Goal: Register for event/course

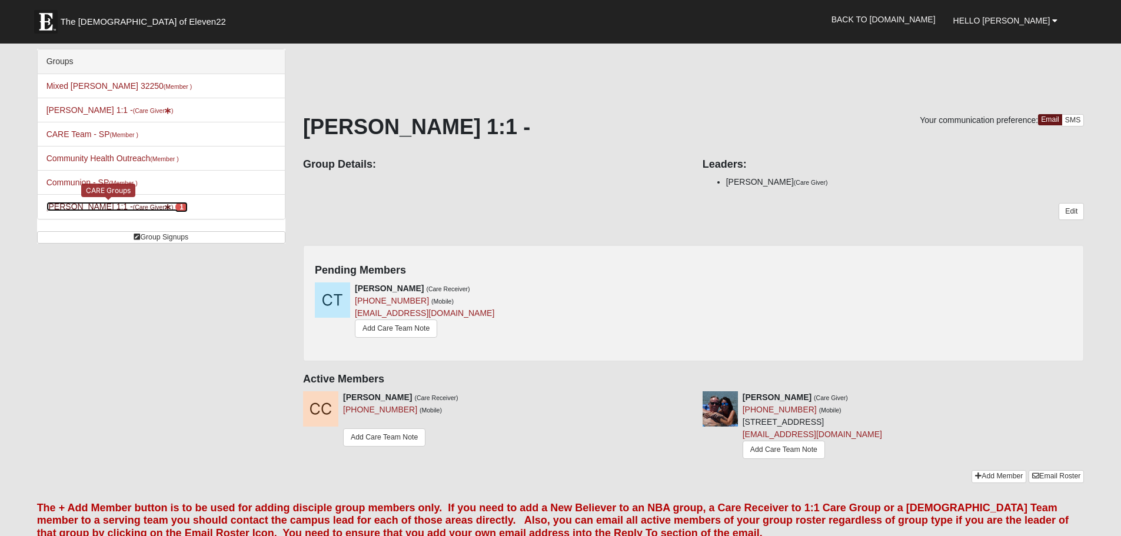
click at [133, 209] on small "(Care Giver )" at bounding box center [153, 207] width 41 height 7
click at [695, 288] on div "Clarence Trantham (Care Receiver) (956) 358-9082 (Mobile) 1962mudlogger@gmail.c…" at bounding box center [693, 316] width 775 height 67
click at [409, 333] on link "Add Care Team Note" at bounding box center [396, 329] width 82 height 18
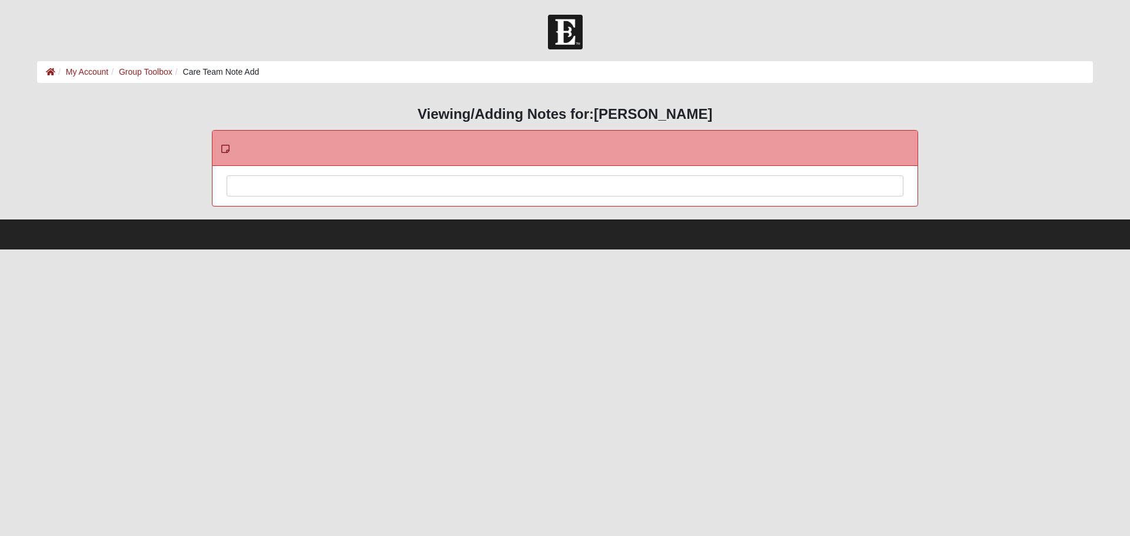
click at [371, 187] on div at bounding box center [565, 202] width 676 height 52
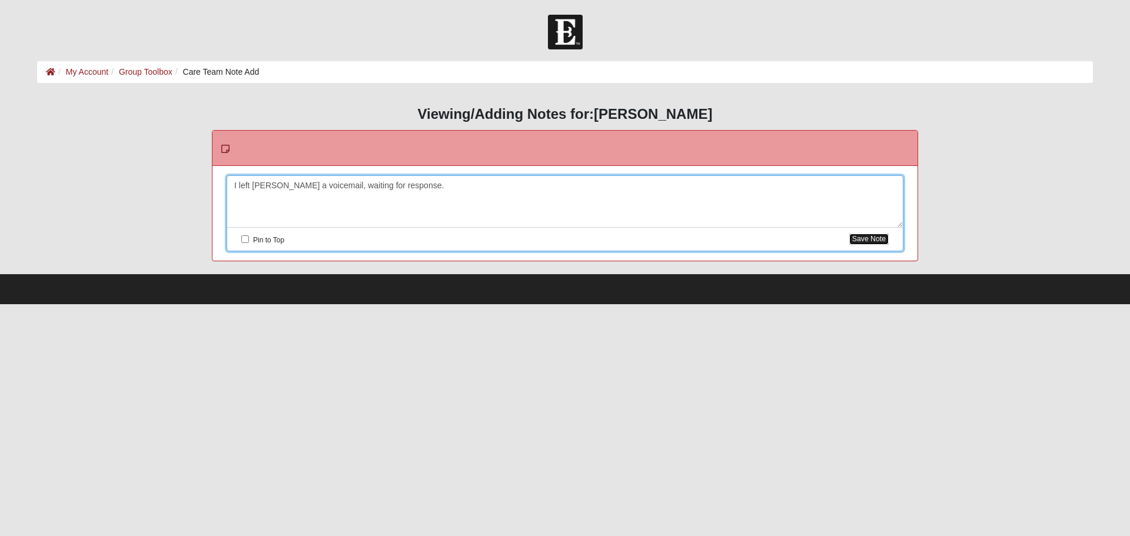
click at [882, 244] on button "Save Note" at bounding box center [868, 239] width 39 height 11
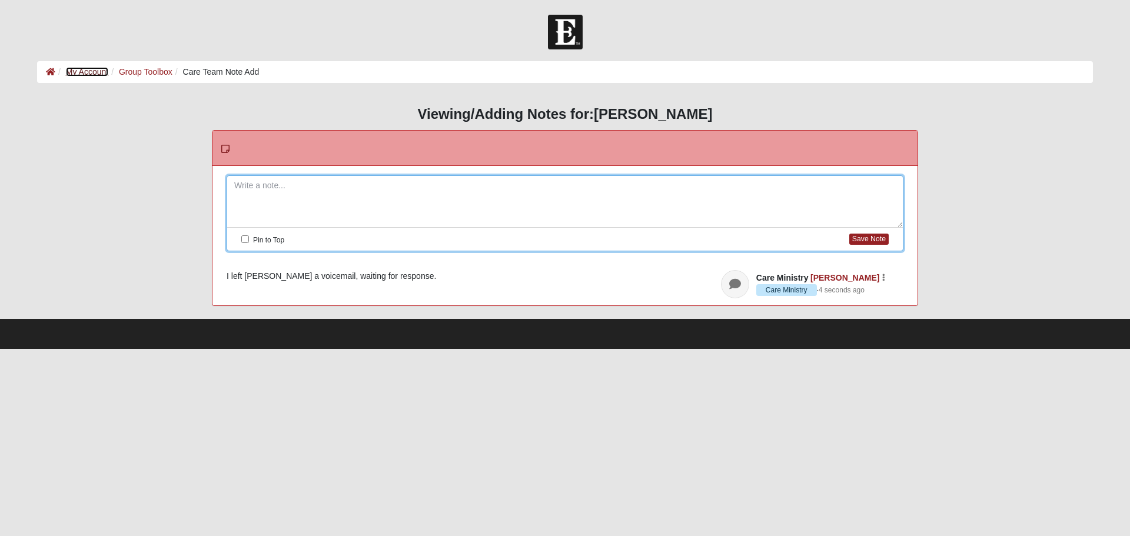
click at [86, 71] on link "My Account" at bounding box center [87, 71] width 42 height 9
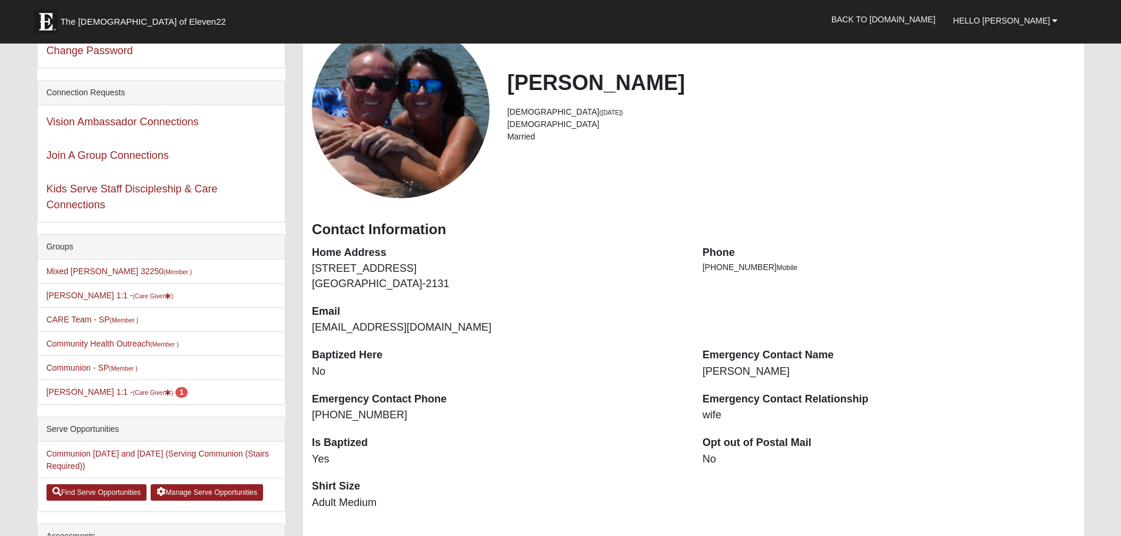
scroll to position [118, 0]
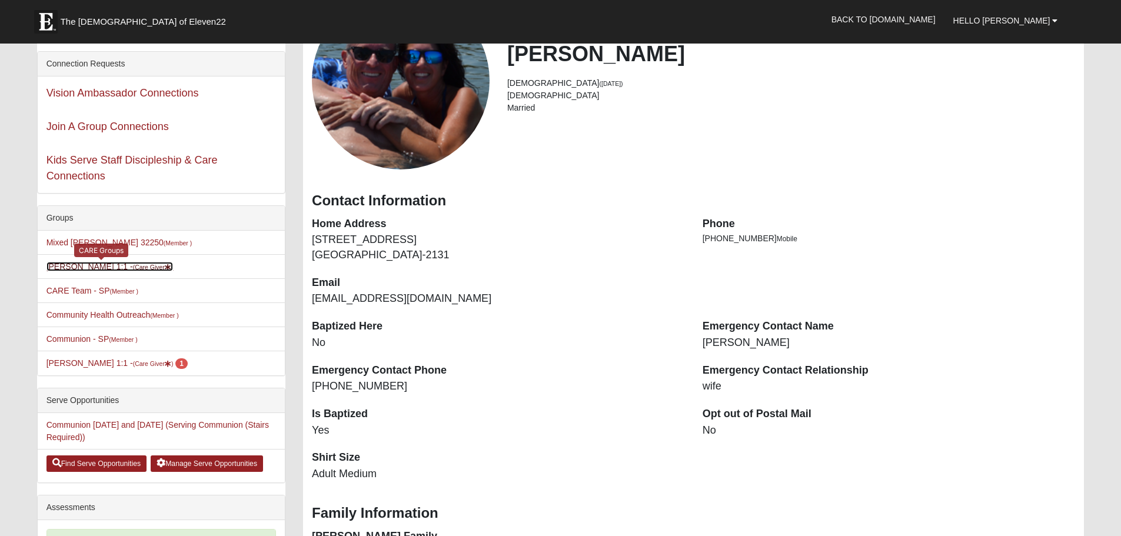
click at [133, 270] on small "(Care Giver )" at bounding box center [153, 267] width 41 height 7
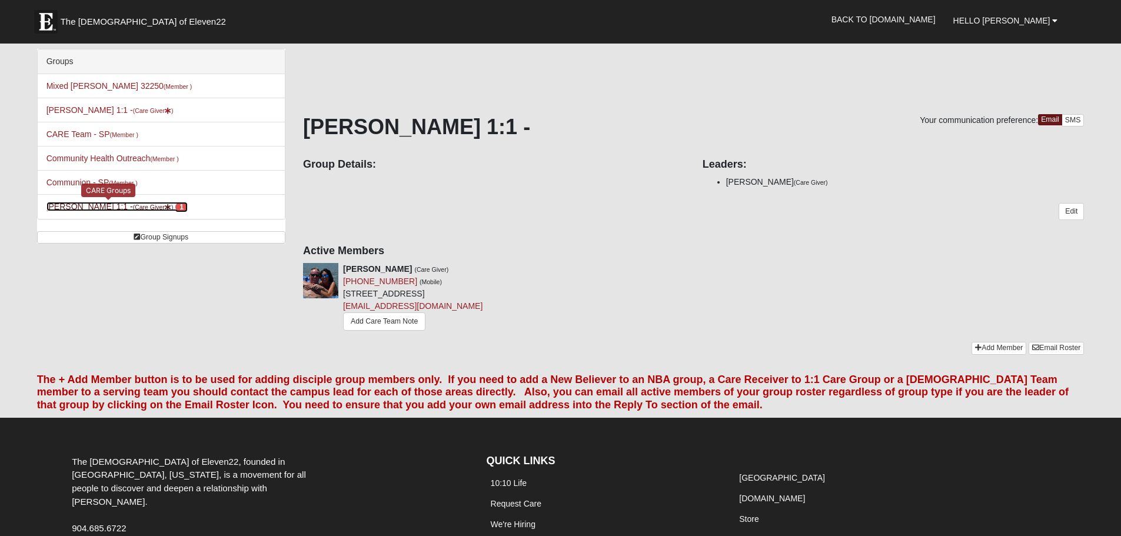
click at [92, 205] on link "Erik Hekkert 1:1 - (Care Giver ) 1" at bounding box center [117, 206] width 141 height 9
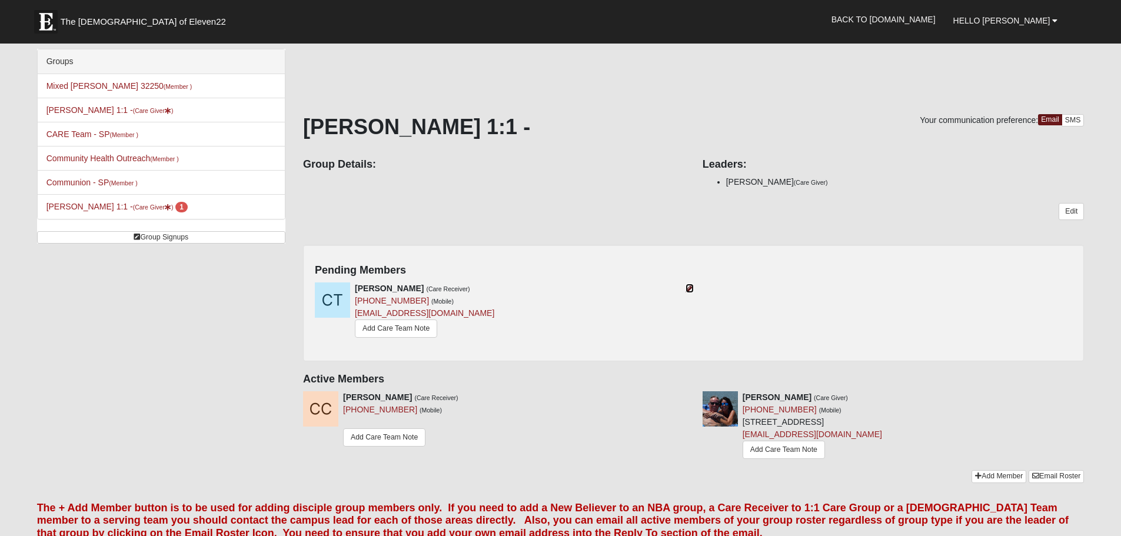
click at [690, 288] on icon at bounding box center [690, 288] width 8 height 8
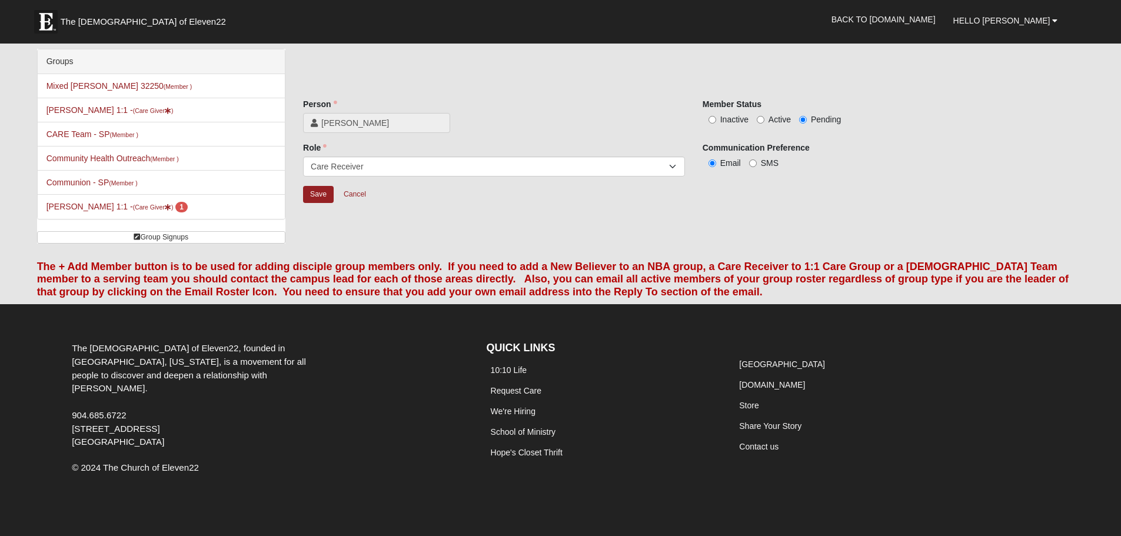
click at [769, 121] on span "Active" at bounding box center [780, 119] width 22 height 9
click at [765, 121] on input "Active" at bounding box center [761, 120] width 8 height 8
radio input "true"
click at [323, 195] on input "Save" at bounding box center [318, 194] width 31 height 17
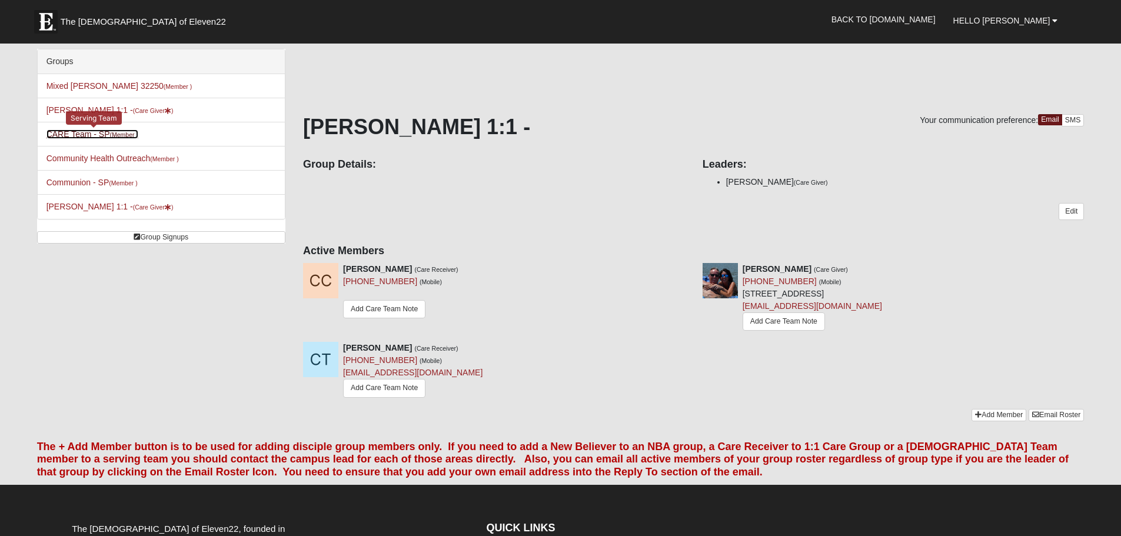
click at [105, 132] on link "CARE Team - SP (Member )" at bounding box center [93, 134] width 92 height 9
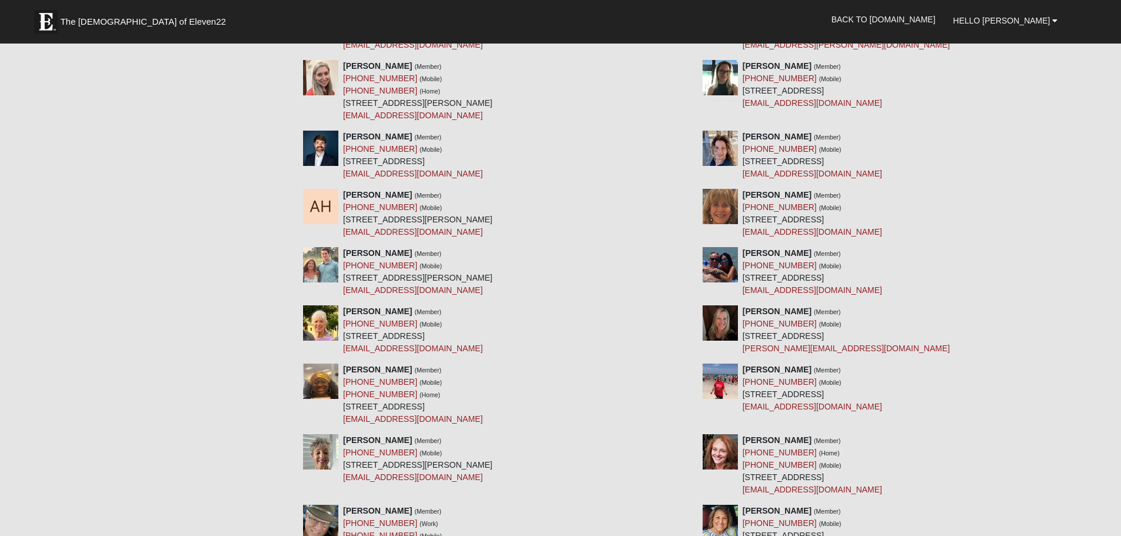
scroll to position [4062, 0]
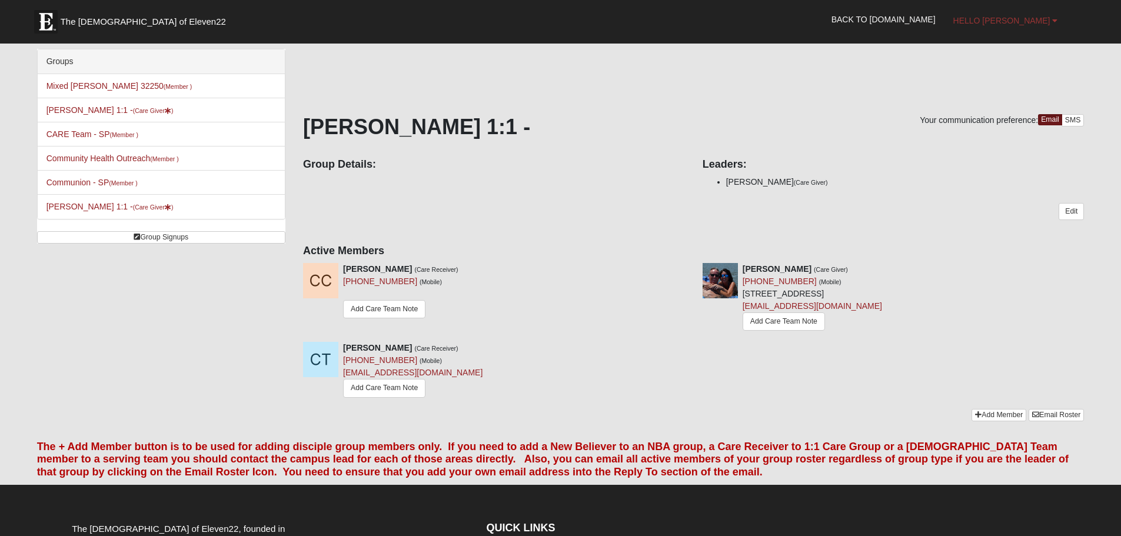
click at [1018, 18] on span "Hello [PERSON_NAME]" at bounding box center [1002, 20] width 97 height 9
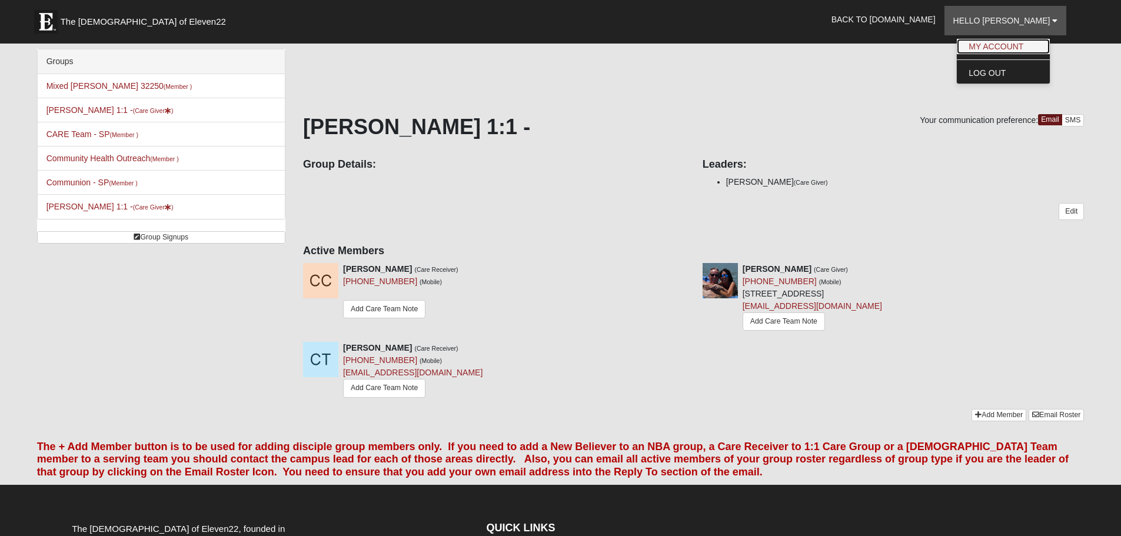
click at [1013, 49] on link "My Account" at bounding box center [1003, 46] width 93 height 15
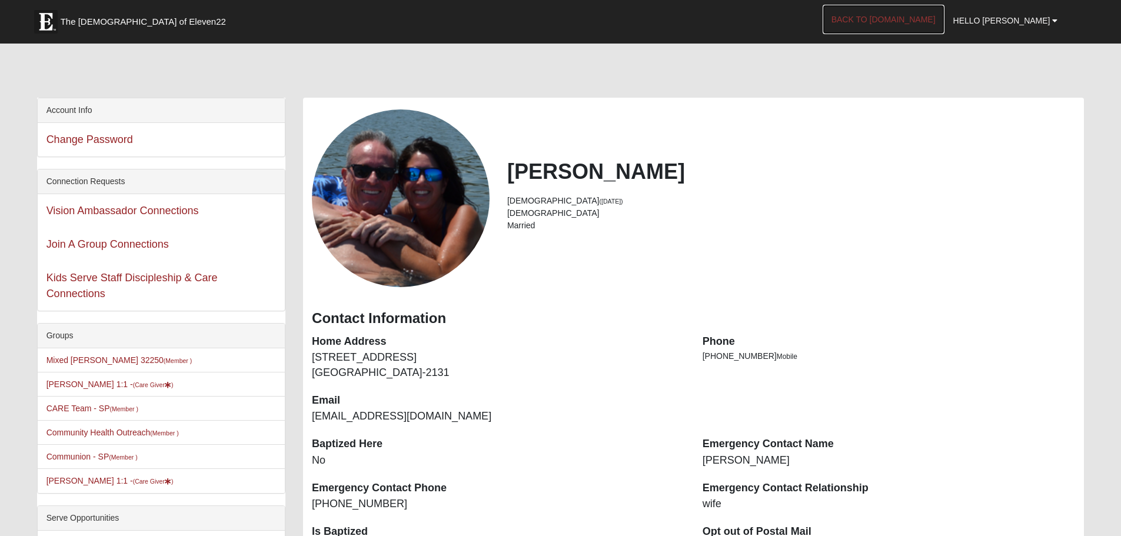
click at [908, 18] on link "Back to [DOMAIN_NAME]" at bounding box center [884, 19] width 122 height 29
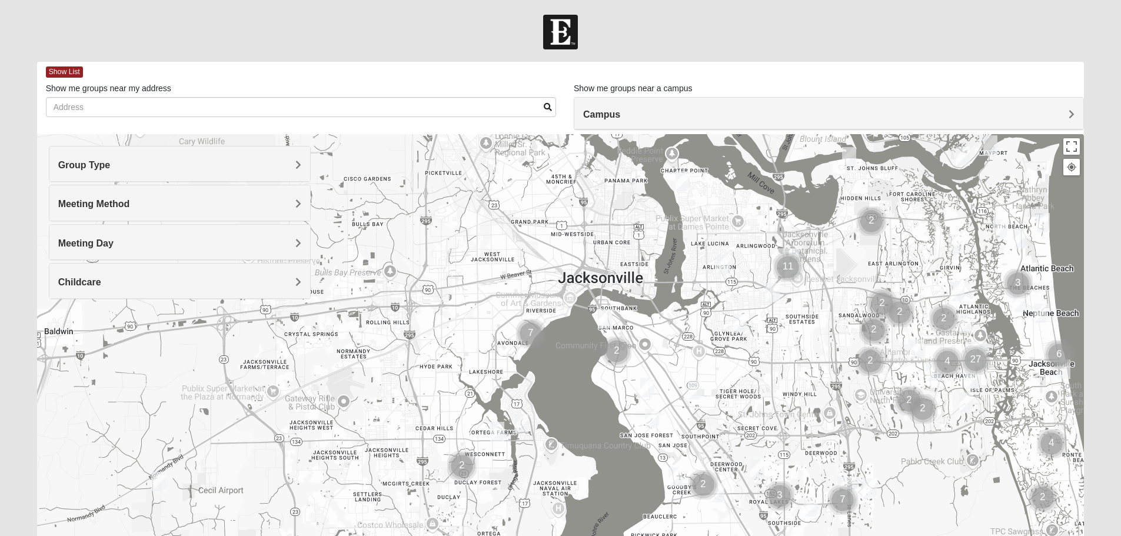
drag, startPoint x: 392, startPoint y: 389, endPoint x: 816, endPoint y: 384, distance: 424.5
click at [816, 384] on div at bounding box center [561, 369] width 1048 height 471
click at [530, 331] on img "Cluster of 7 groups" at bounding box center [530, 333] width 29 height 29
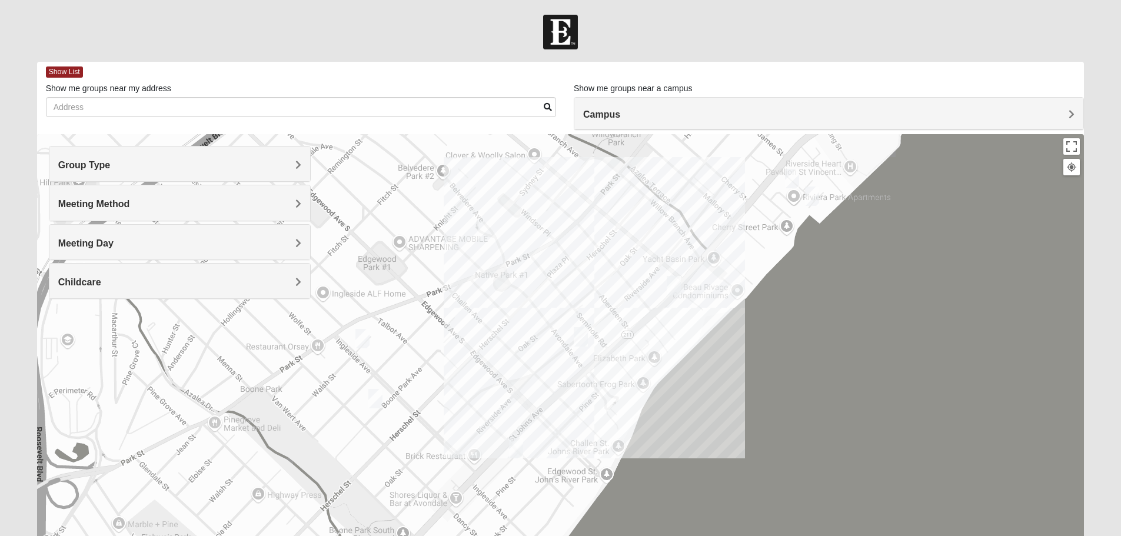
drag, startPoint x: 650, startPoint y: 407, endPoint x: 679, endPoint y: 358, distance: 57.5
click at [679, 358] on div "To navigate, press the arrow keys." at bounding box center [561, 369] width 1048 height 471
click at [577, 336] on img "Womens Puckett 32205" at bounding box center [581, 336] width 14 height 19
click at [517, 448] on img "Womens Elksnis 32205" at bounding box center [516, 448] width 14 height 19
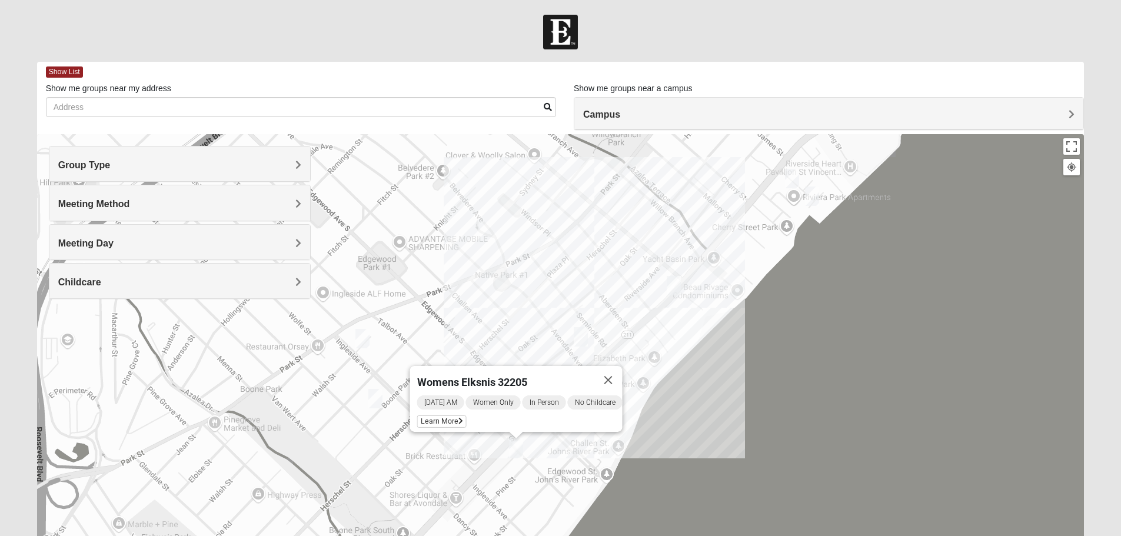
click at [363, 342] on img "Womens Ventura 32205" at bounding box center [363, 338] width 14 height 19
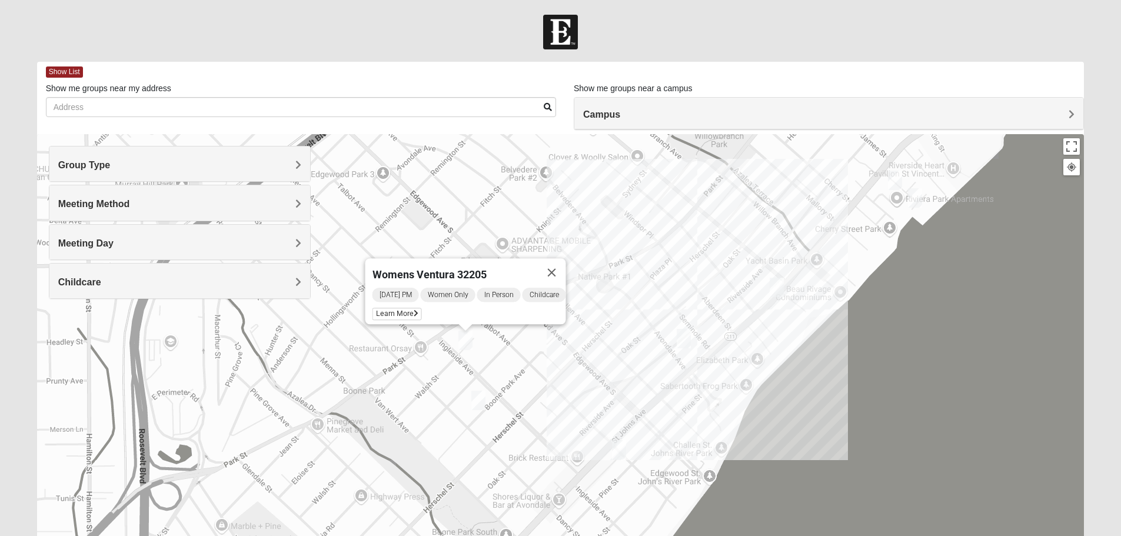
drag, startPoint x: 421, startPoint y: 346, endPoint x: 529, endPoint y: 350, distance: 107.8
click at [529, 350] on div "Womens Ventura 32205 Wednesday PM Women Only In Person Childcare Learn More" at bounding box center [561, 369] width 1048 height 471
click at [781, 288] on img "Womens Hughes 32205" at bounding box center [777, 287] width 14 height 19
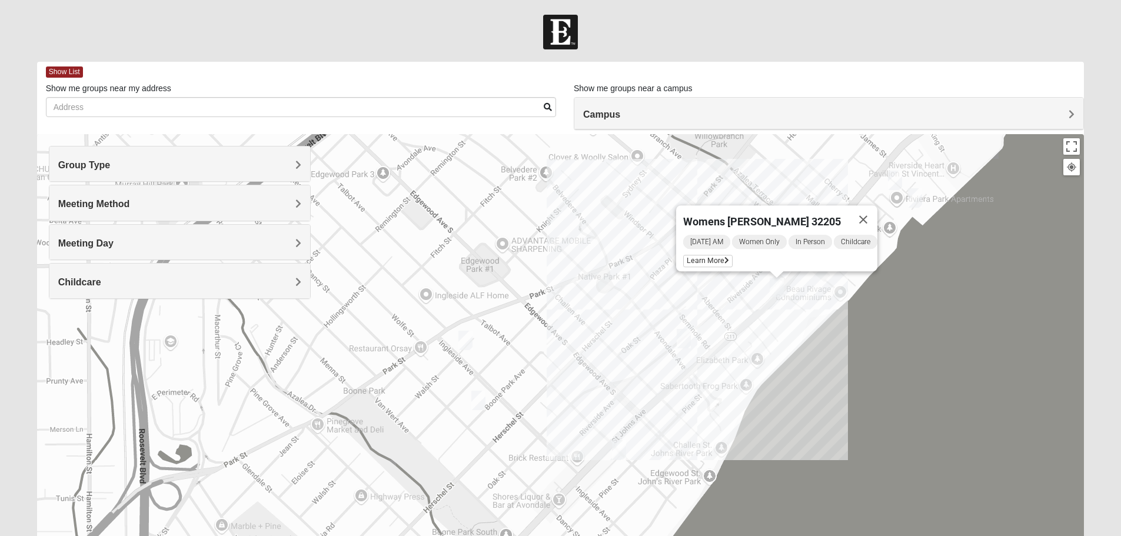
click at [895, 177] on img "Womens VanCuren 32205" at bounding box center [895, 180] width 14 height 19
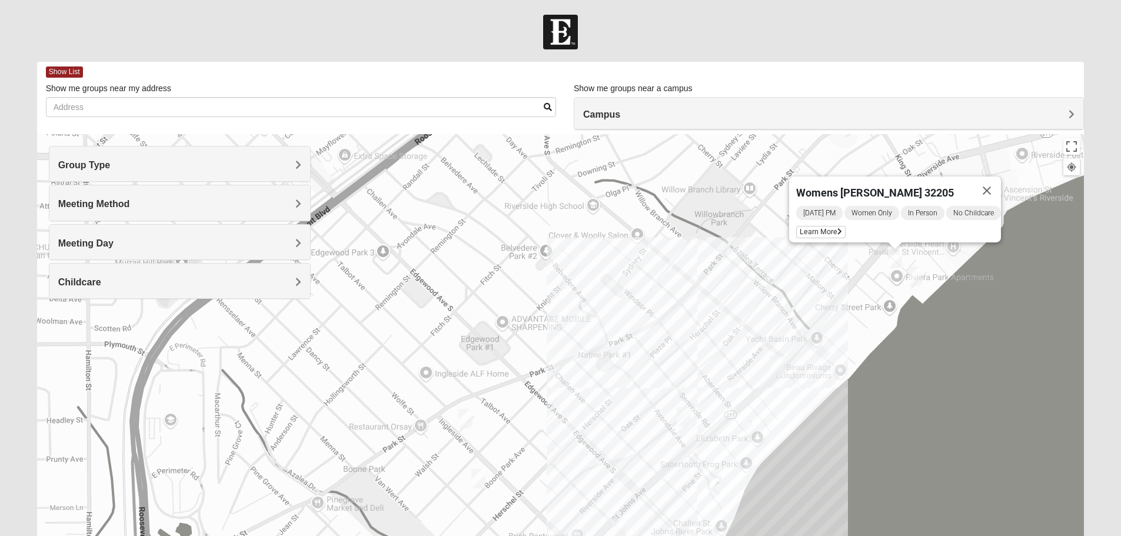
click at [917, 271] on img "Mixed Holleman 32205" at bounding box center [915, 276] width 14 height 19
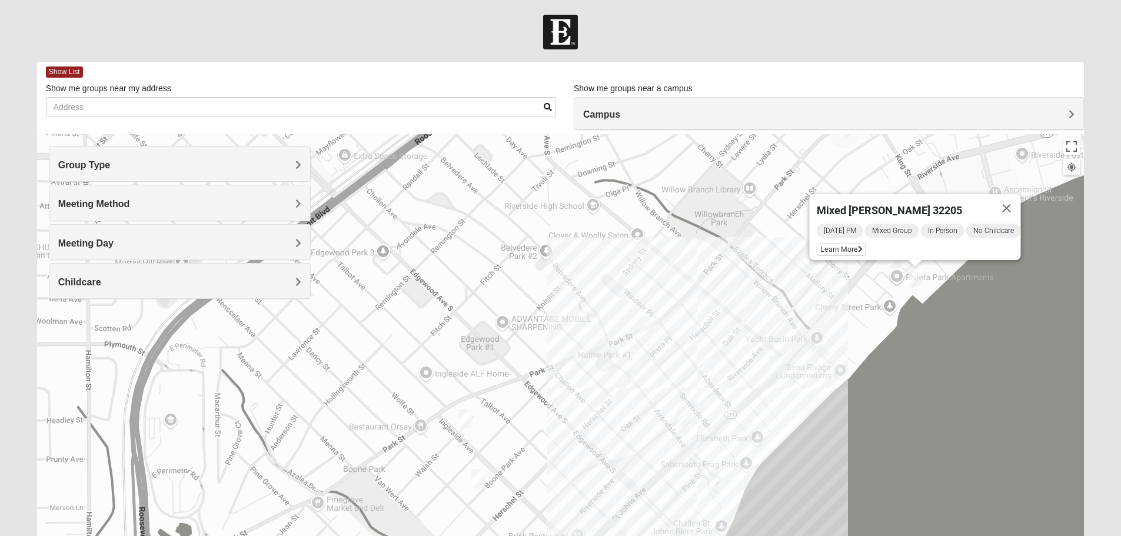
click at [481, 477] on img "Mens Duncil 32205" at bounding box center [479, 478] width 14 height 19
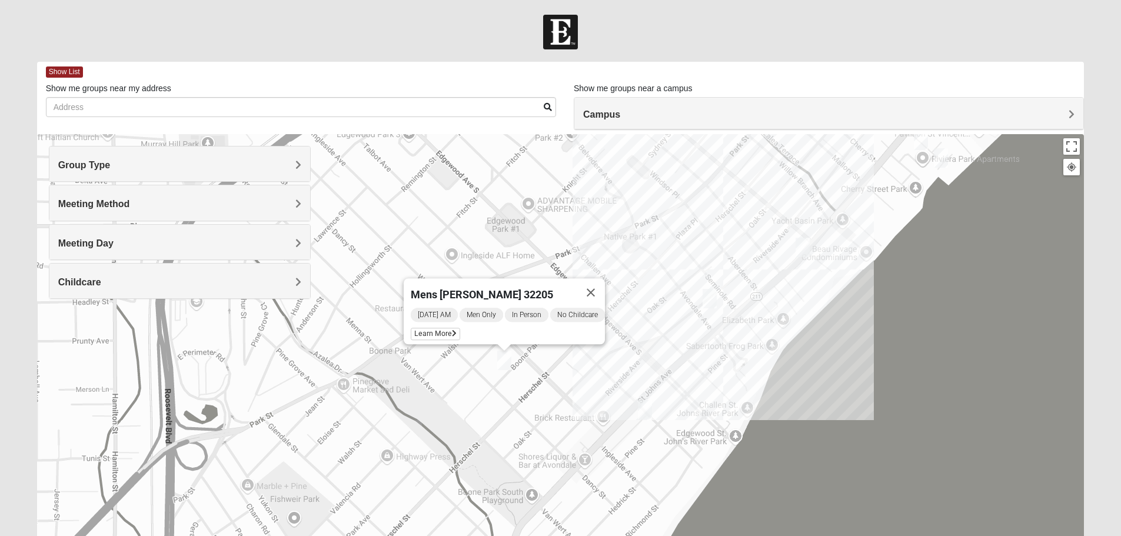
drag, startPoint x: 626, startPoint y: 425, endPoint x: 652, endPoint y: 304, distance: 124.0
click at [652, 304] on div "Mens [PERSON_NAME] 32205 [DATE] AM Men Only In Person No Childcare Learn More" at bounding box center [561, 369] width 1048 height 471
click at [425, 328] on span "Learn More" at bounding box center [435, 334] width 49 height 12
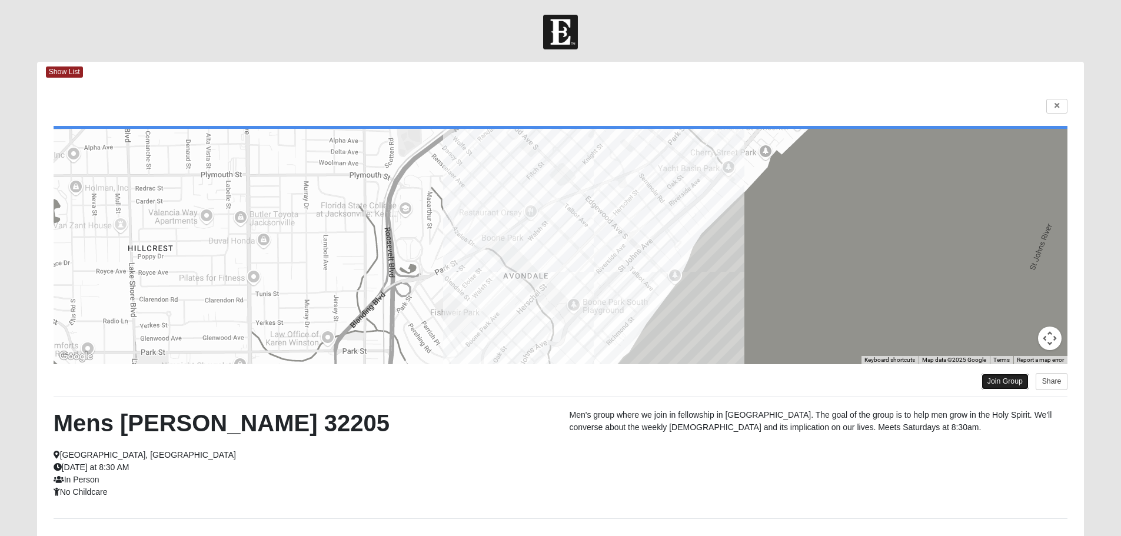
click at [991, 379] on link "Join Group" at bounding box center [1005, 382] width 47 height 16
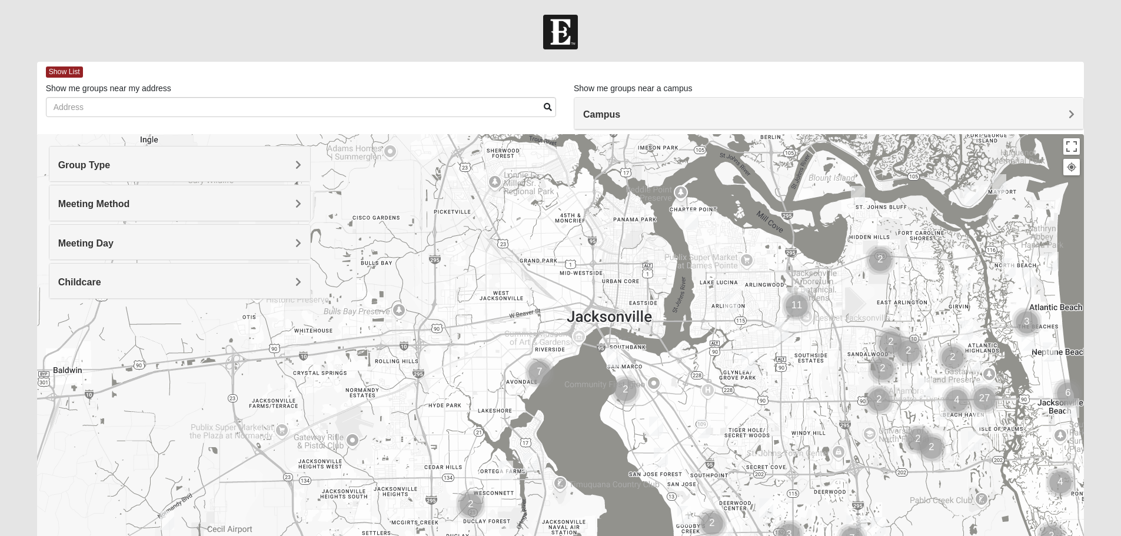
drag, startPoint x: 408, startPoint y: 298, endPoint x: 845, endPoint y: 330, distance: 438.0
click at [845, 330] on div at bounding box center [561, 369] width 1048 height 471
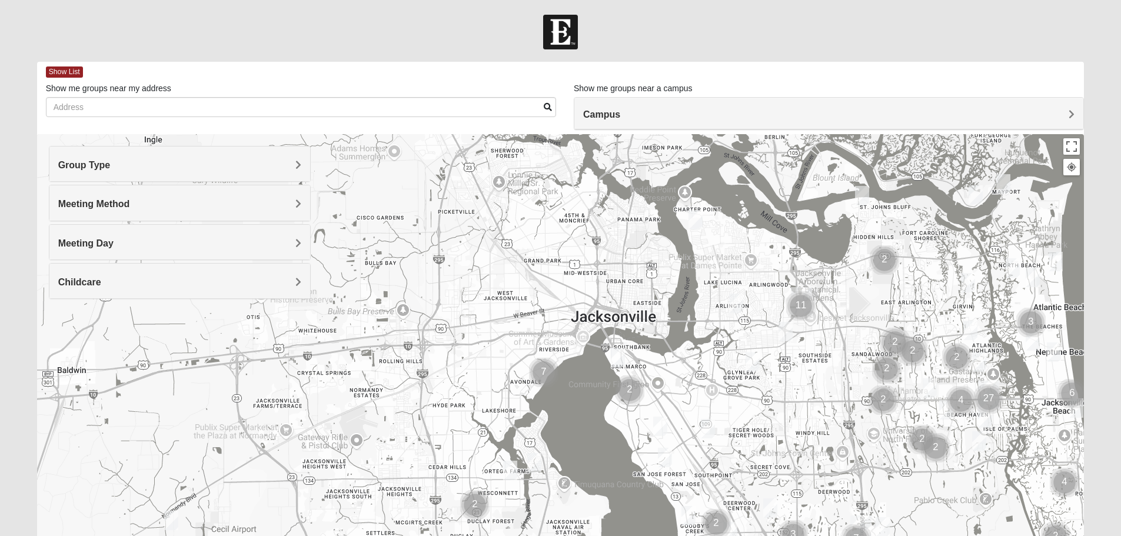
click at [545, 373] on img "Cluster of 7 groups" at bounding box center [543, 372] width 29 height 29
click at [543, 371] on img "Cluster of 7 groups" at bounding box center [543, 372] width 29 height 29
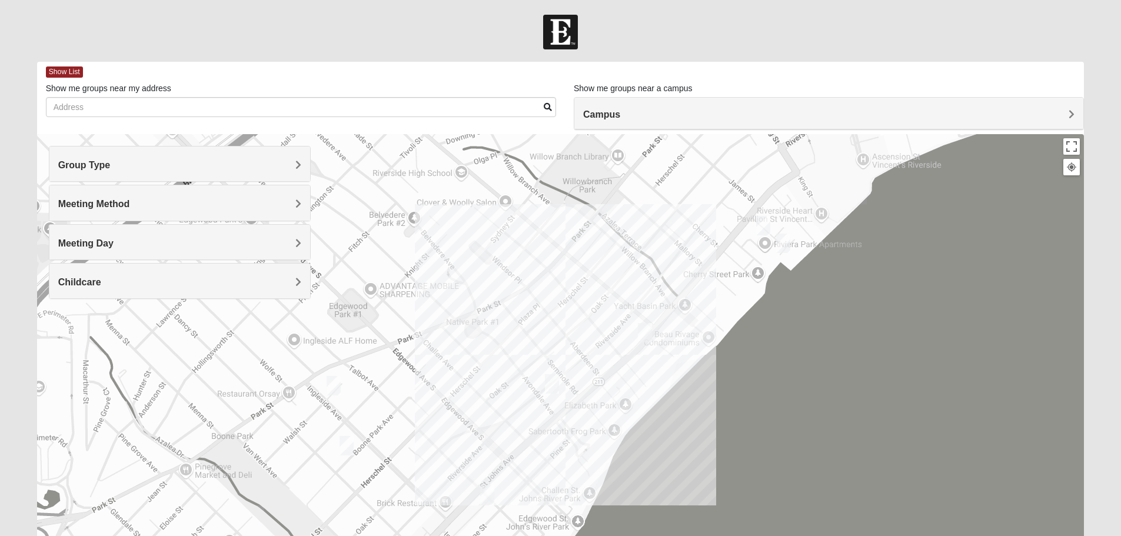
click at [286, 248] on h4 "Meeting Day" at bounding box center [179, 243] width 243 height 11
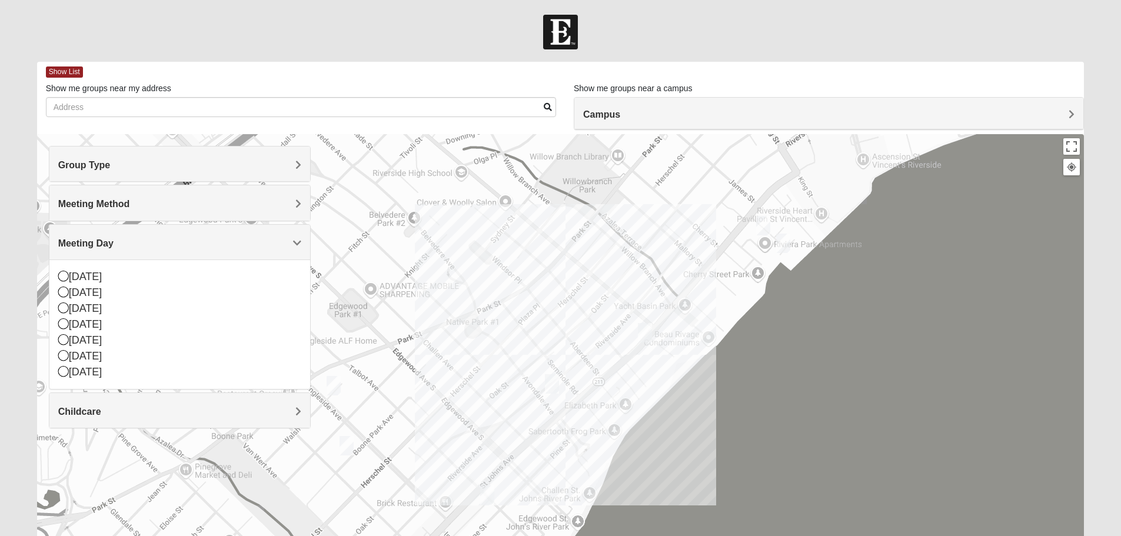
click at [286, 248] on h4 "Meeting Day" at bounding box center [179, 243] width 243 height 11
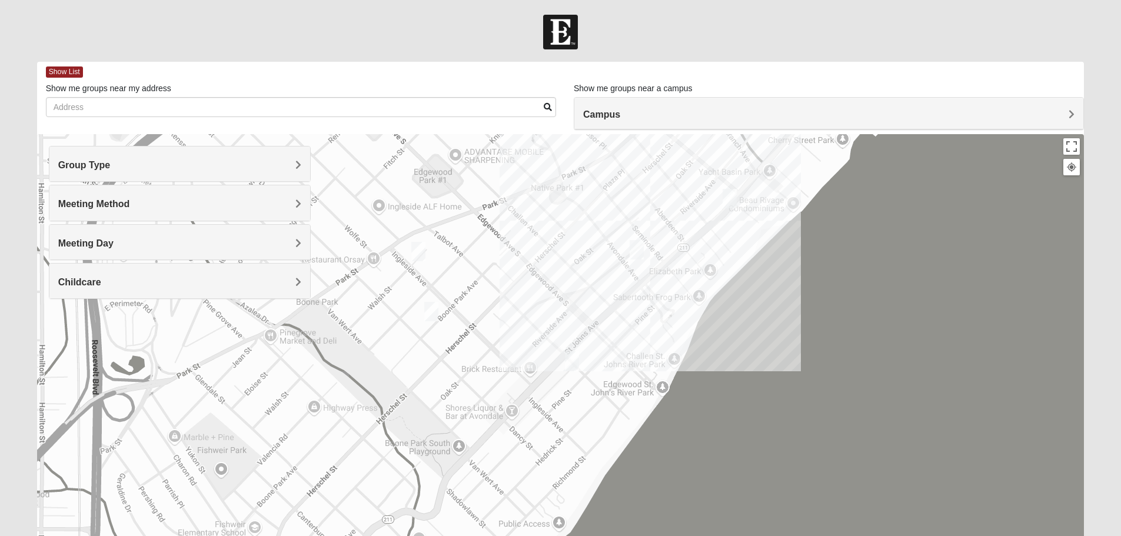
drag, startPoint x: 483, startPoint y: 388, endPoint x: 565, endPoint y: 257, distance: 155.0
click at [565, 257] on div "To navigate, press the arrow keys." at bounding box center [561, 369] width 1048 height 471
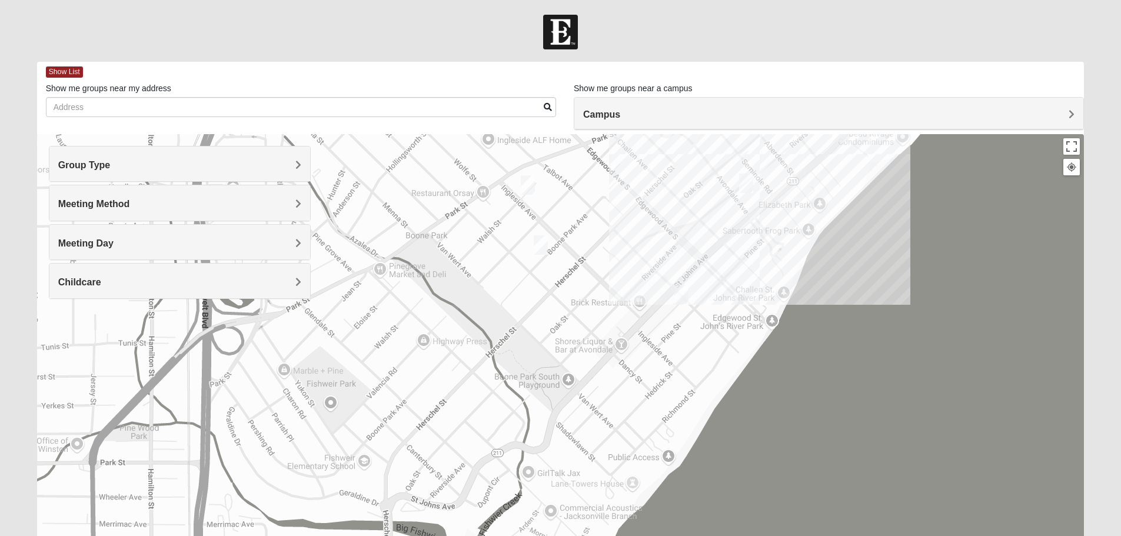
drag, startPoint x: 527, startPoint y: 321, endPoint x: 638, endPoint y: 254, distance: 129.4
click at [638, 254] on div "To navigate, press the arrow keys." at bounding box center [561, 369] width 1048 height 471
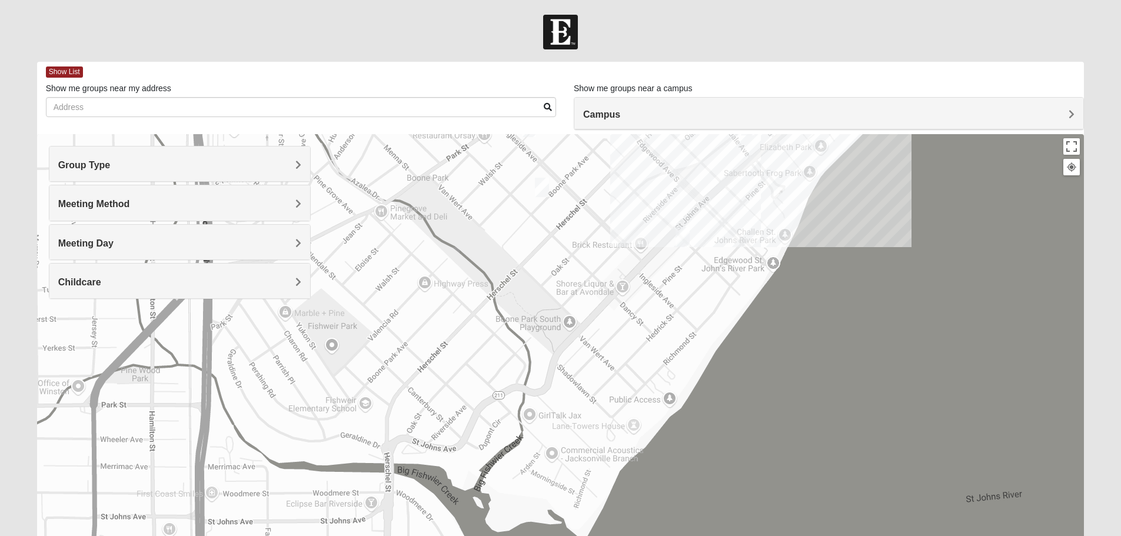
drag, startPoint x: 569, startPoint y: 345, endPoint x: 570, endPoint y: 289, distance: 55.9
click at [570, 289] on div "To navigate, press the arrow keys." at bounding box center [561, 369] width 1048 height 471
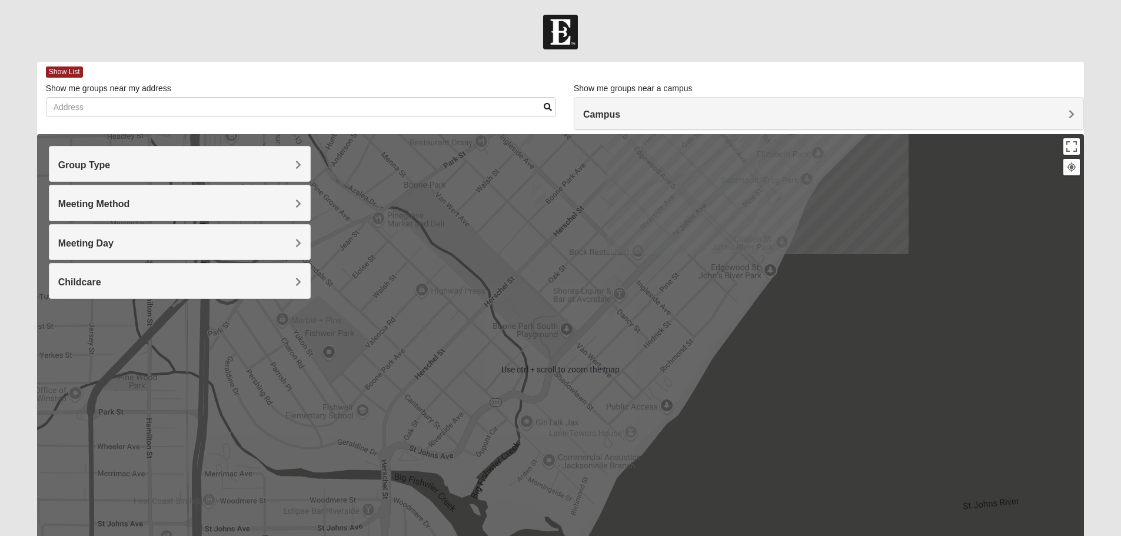
click at [736, 354] on div "To navigate, press the arrow keys." at bounding box center [561, 369] width 1048 height 471
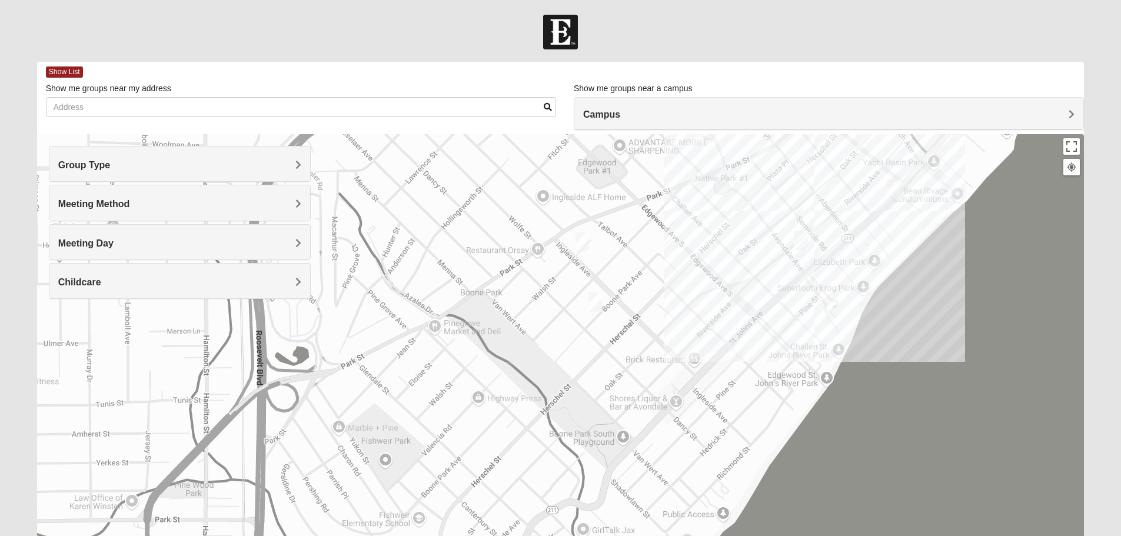
drag, startPoint x: 691, startPoint y: 337, endPoint x: 750, endPoint y: 446, distance: 123.8
click at [750, 446] on div "To navigate, press the arrow keys." at bounding box center [561, 369] width 1048 height 471
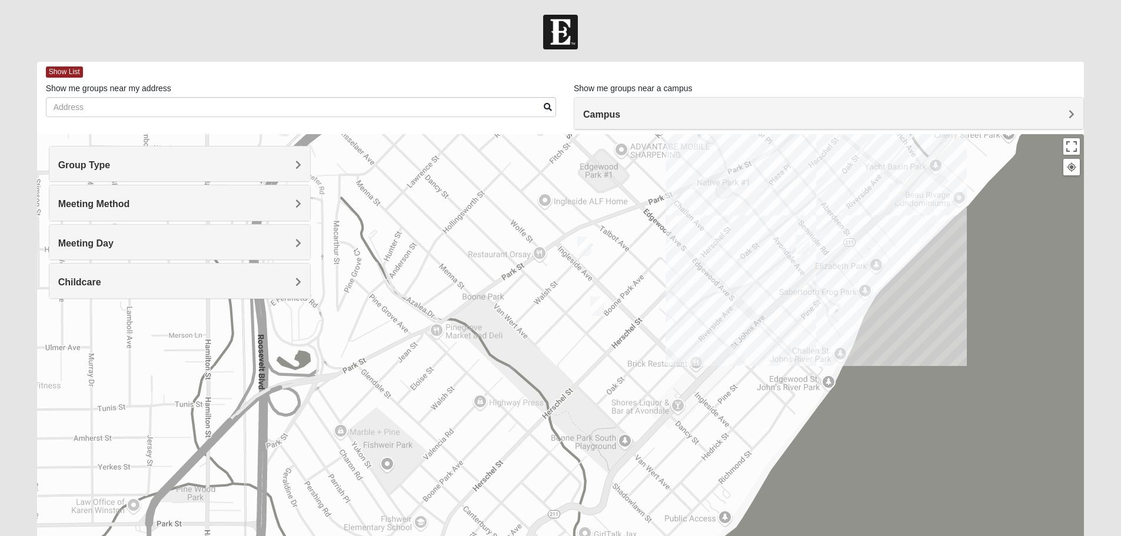
drag, startPoint x: 579, startPoint y: 278, endPoint x: 585, endPoint y: 289, distance: 12.1
click at [585, 289] on div "To navigate, press the arrow keys." at bounding box center [561, 369] width 1048 height 471
click at [598, 303] on img "Mens Duncil 32205" at bounding box center [597, 307] width 14 height 19
click at [545, 277] on icon at bounding box center [547, 280] width 5 height 7
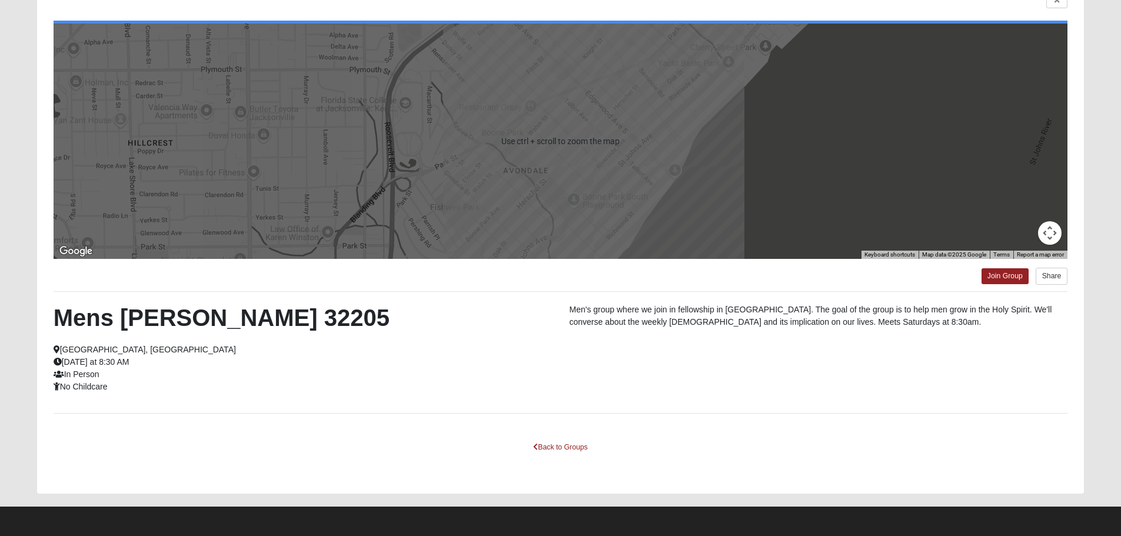
scroll to position [106, 0]
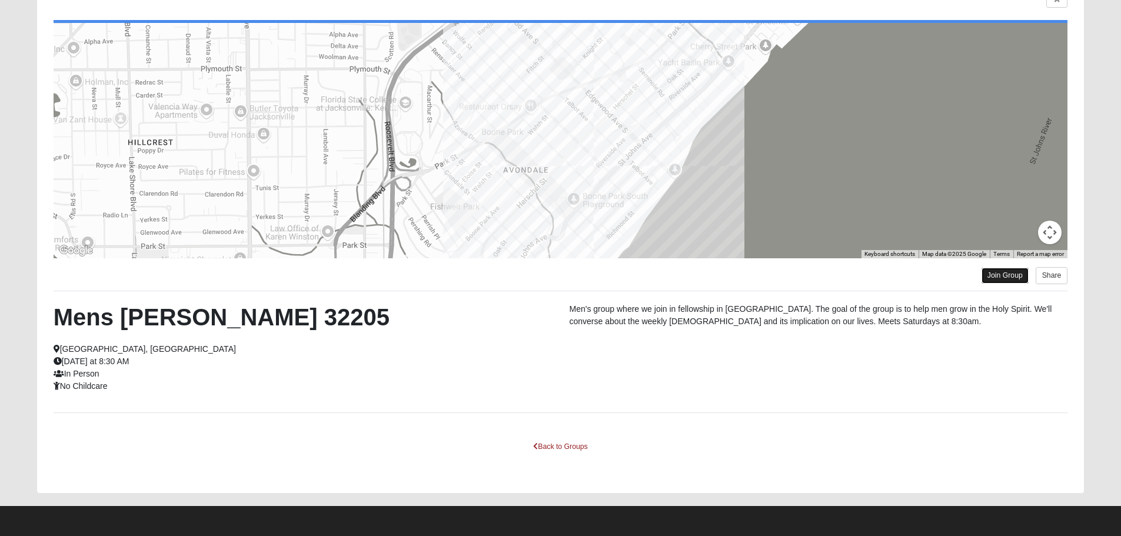
click at [1011, 274] on link "Join Group" at bounding box center [1005, 276] width 47 height 16
